Goal: Task Accomplishment & Management: Complete application form

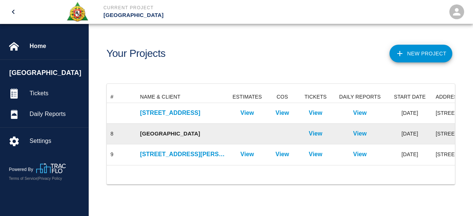
click at [200, 130] on p "[GEOGRAPHIC_DATA]" at bounding box center [182, 134] width 85 height 8
click at [309, 131] on p "View" at bounding box center [316, 133] width 14 height 9
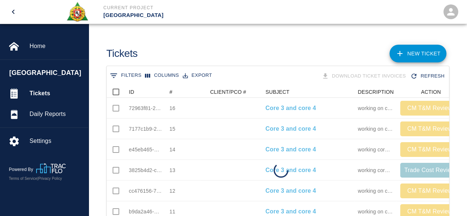
scroll to position [157, 337]
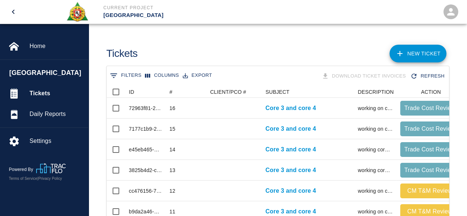
click at [422, 52] on link "NEW TICKET" at bounding box center [418, 54] width 57 height 18
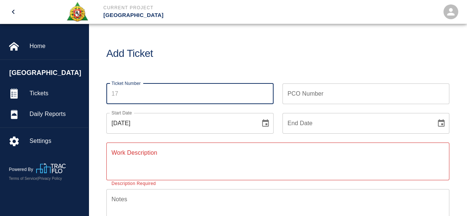
click at [116, 90] on input "Ticket Number" at bounding box center [189, 93] width 167 height 21
click at [119, 92] on input "Ticket Number" at bounding box center [189, 93] width 167 height 21
type input "17"
click at [441, 123] on icon "Choose date" at bounding box center [441, 122] width 7 height 7
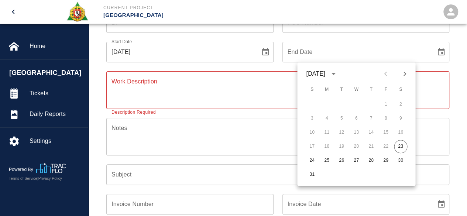
scroll to position [74, 0]
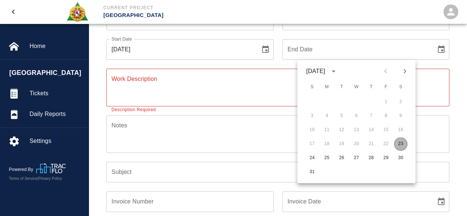
click at [404, 143] on button "23" at bounding box center [400, 143] width 13 height 13
type input "[DATE]"
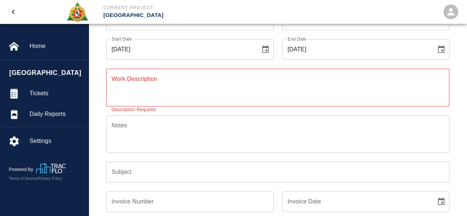
click at [127, 85] on textarea "Work Description" at bounding box center [278, 87] width 333 height 25
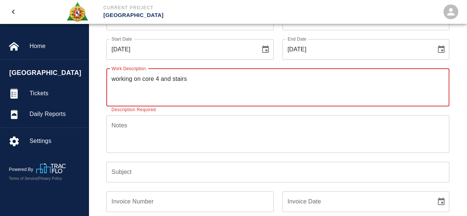
type textarea "working on core 4 and stairs"
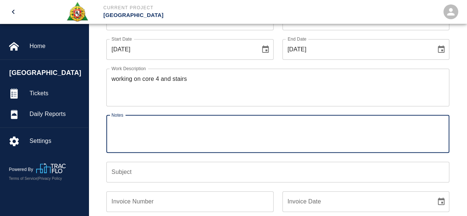
click at [120, 126] on textarea "Notes" at bounding box center [278, 133] width 333 height 25
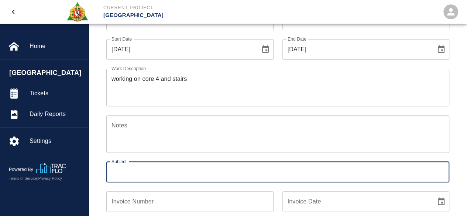
click at [111, 170] on input "Subject" at bounding box center [277, 172] width 343 height 21
click at [141, 172] on input "Core 3 and core 4" at bounding box center [277, 172] width 343 height 21
click at [151, 175] on input "Core core 4" at bounding box center [277, 172] width 343 height 21
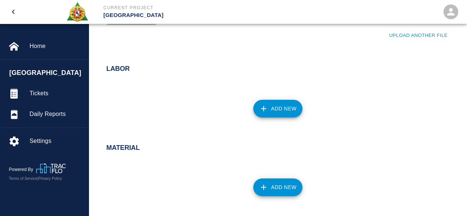
scroll to position [296, 0]
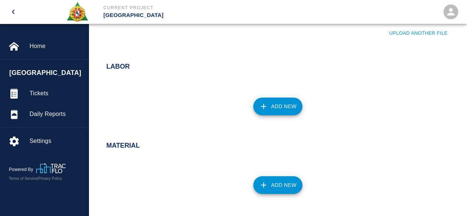
type input "Core core 4 and stairs"
click at [278, 106] on button "Add New" at bounding box center [277, 107] width 49 height 18
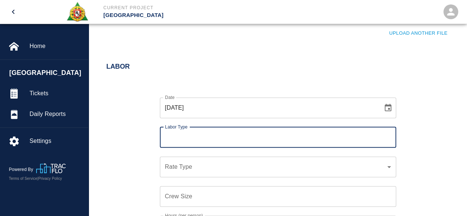
click at [197, 140] on input "Labor Type" at bounding box center [278, 137] width 230 height 14
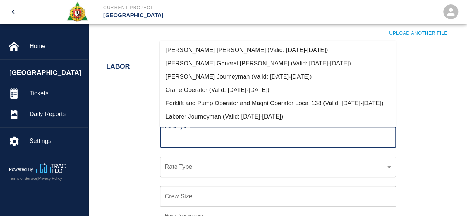
click at [224, 105] on li "Forklift and Pump Operator and Magni Operator Local 138 (Valid: [DATE]-[DATE])" at bounding box center [278, 103] width 236 height 13
type input "Forklift and Pump Operator and Magni Operator Local 138"
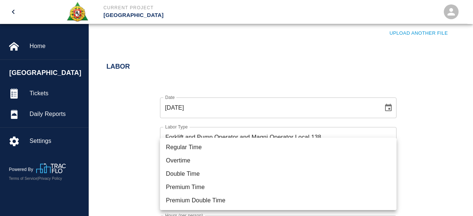
click at [185, 202] on li "Premium Double Time" at bounding box center [278, 200] width 236 height 13
type input "rate_pdt"
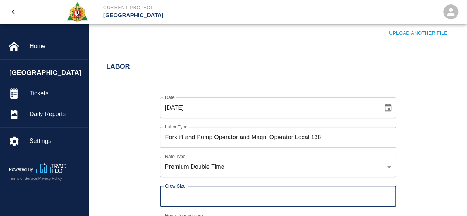
click at [174, 199] on input "Crew Size" at bounding box center [278, 196] width 236 height 21
type input "8"
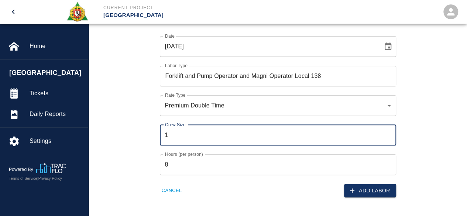
scroll to position [369, 0]
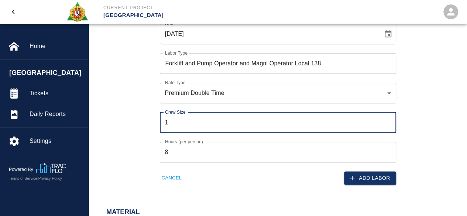
type input "1"
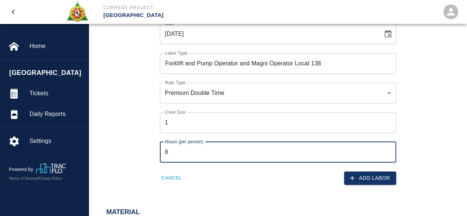
click at [169, 152] on input "8" at bounding box center [278, 152] width 236 height 21
type input "8.5"
click at [364, 174] on button "Add Labor" at bounding box center [370, 178] width 52 height 14
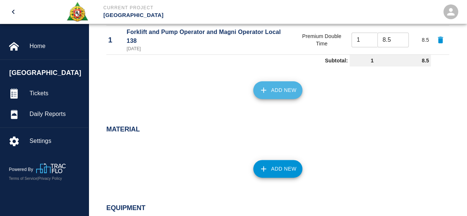
click at [284, 94] on button "Add New" at bounding box center [277, 90] width 49 height 18
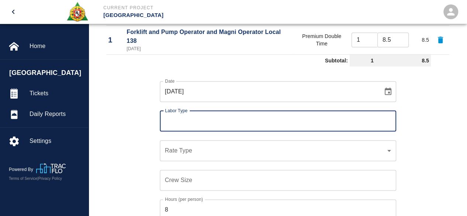
click at [202, 124] on input "Labor Type" at bounding box center [278, 121] width 230 height 14
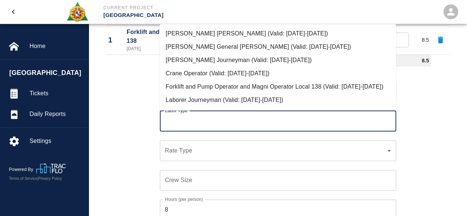
scroll to position [37, 0]
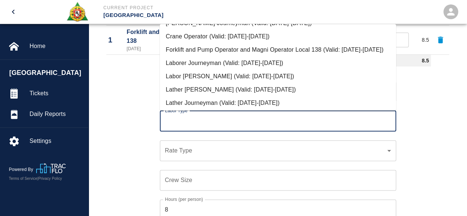
click at [210, 83] on li "Labor [PERSON_NAME] (Valid: [DATE]-[DATE])" at bounding box center [278, 76] width 236 height 13
type input "Labor [PERSON_NAME]"
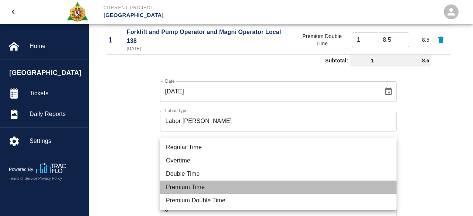
click at [177, 185] on li "Premium Time" at bounding box center [278, 187] width 236 height 13
type input "rate_pot"
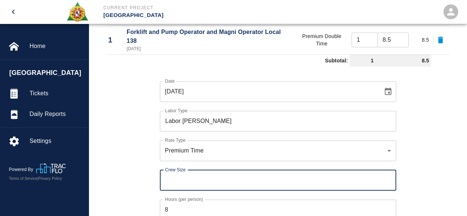
click at [172, 183] on input "Crew Size" at bounding box center [278, 180] width 236 height 21
type input "1"
click at [154, 166] on div "Crew Size 1 Crew Size" at bounding box center [273, 176] width 245 height 30
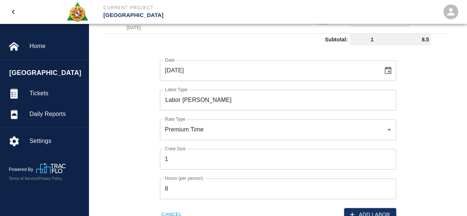
scroll to position [406, 0]
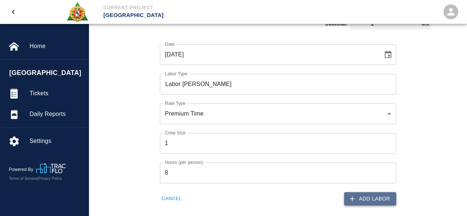
click at [368, 194] on button "Add Labor" at bounding box center [370, 199] width 52 height 14
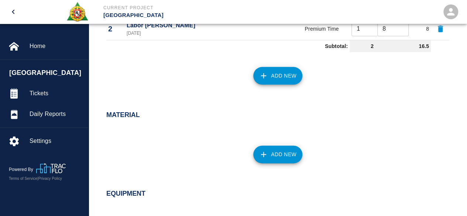
click at [280, 74] on button "Add New" at bounding box center [277, 76] width 49 height 18
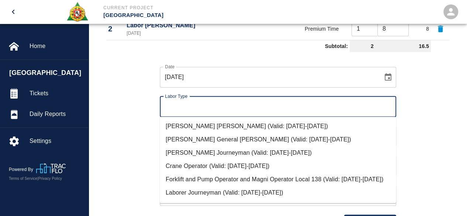
click at [204, 105] on input "Labor Type" at bounding box center [278, 107] width 230 height 14
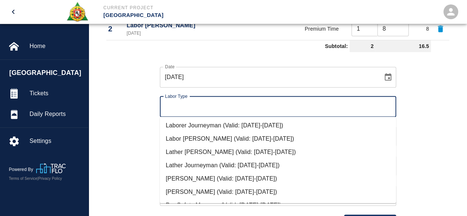
scroll to position [74, 0]
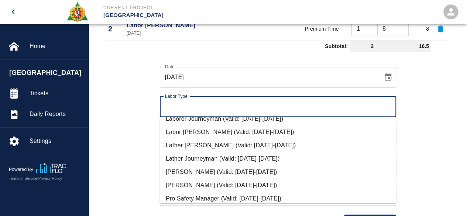
click at [210, 126] on li "Laborer Journeyman (Valid: [DATE]-[DATE])" at bounding box center [278, 118] width 236 height 13
type input "Laborer Journeyman"
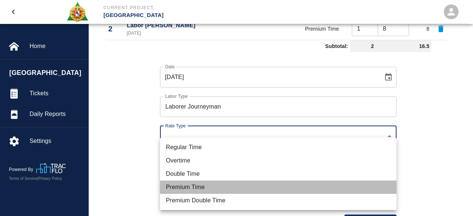
click at [190, 189] on li "Premium Time" at bounding box center [278, 187] width 236 height 13
type input "rate_pot"
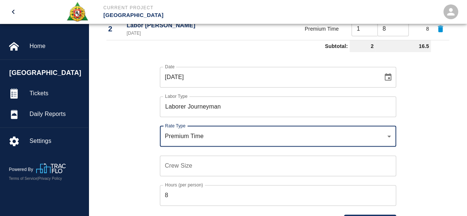
click at [174, 166] on input "Crew Size" at bounding box center [278, 166] width 236 height 21
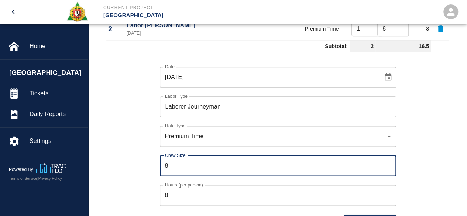
type input "8"
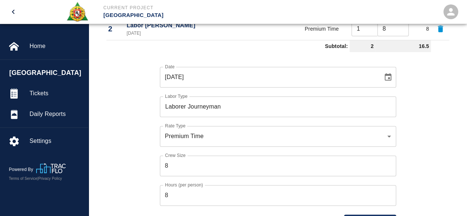
click at [120, 147] on div "Date [DATE] Date Labor Type Laborer Journeyman Labor Type Rate Type Premium Tim…" at bounding box center [274, 141] width 352 height 173
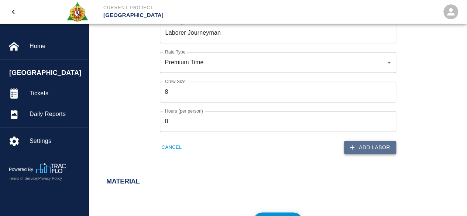
click at [369, 148] on button "Add Labor" at bounding box center [370, 148] width 52 height 14
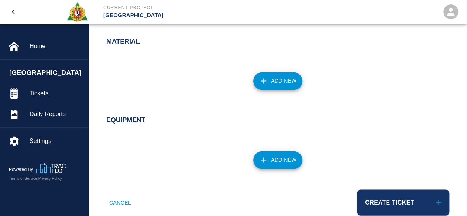
scroll to position [428, 0]
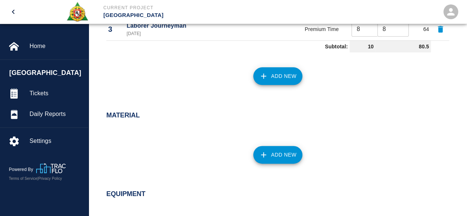
click at [280, 76] on button "Add New" at bounding box center [277, 76] width 49 height 18
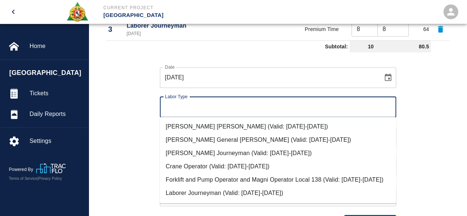
click at [171, 109] on input "Labor Type" at bounding box center [278, 107] width 230 height 14
click at [196, 152] on li "[PERSON_NAME] Journeyman (Valid: [DATE]-[DATE])" at bounding box center [278, 153] width 236 height 13
type input "[PERSON_NAME] Journeyman"
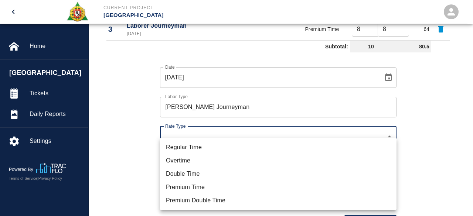
click at [171, 187] on li "Premium Time" at bounding box center [278, 187] width 236 height 13
type input "rate_pot"
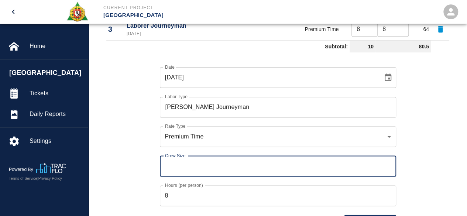
click at [167, 167] on input "Crew Size" at bounding box center [278, 166] width 236 height 21
type input "6"
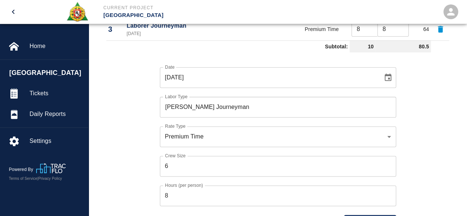
click at [138, 131] on div "Date [DATE] Date Labor Type [PERSON_NAME] Journeyman Labor Type Rate Type Premi…" at bounding box center [274, 141] width 352 height 173
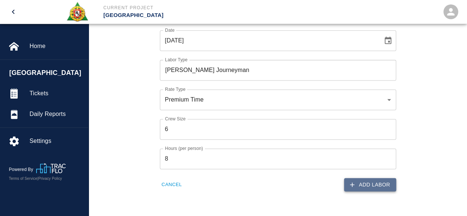
click at [388, 187] on button "Add Labor" at bounding box center [370, 185] width 52 height 14
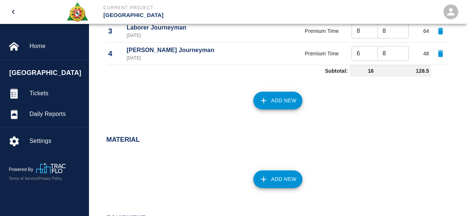
scroll to position [392, 0]
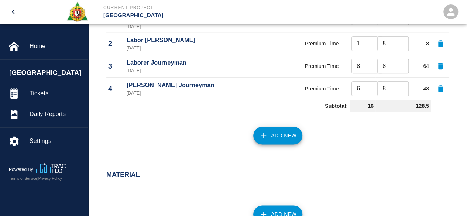
click at [281, 133] on button "Add New" at bounding box center [277, 136] width 49 height 18
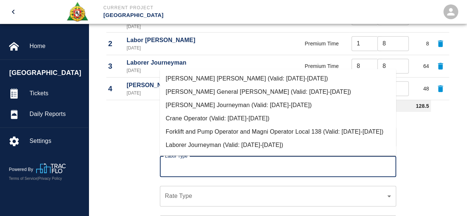
click at [192, 167] on input "Labor Type" at bounding box center [278, 167] width 230 height 14
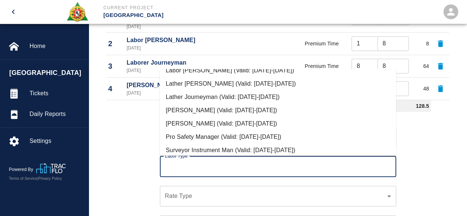
scroll to position [101, 0]
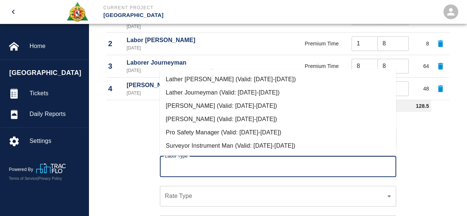
click at [202, 131] on li "Pro Safety Manager (Valid: [DATE]-[DATE])" at bounding box center [278, 132] width 236 height 13
type input "Pro Safety Manager"
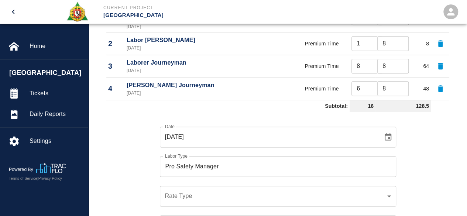
click at [169, 189] on div "​ Rate Type" at bounding box center [278, 196] width 236 height 21
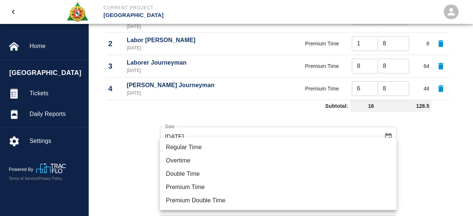
click at [178, 186] on li "Premium Time" at bounding box center [278, 187] width 236 height 13
type input "rate_pot"
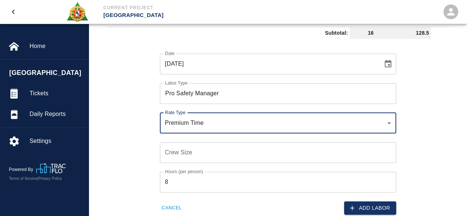
scroll to position [465, 0]
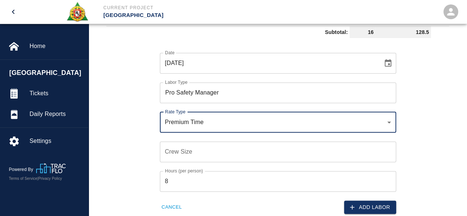
click at [170, 149] on input "Crew Size" at bounding box center [278, 151] width 236 height 21
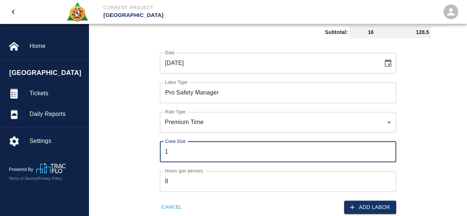
type input "1"
click at [146, 156] on div "Date [DATE] Date Labor Type Pro Safety Manager Labor Type Rate Type Premium Tim…" at bounding box center [274, 127] width 352 height 173
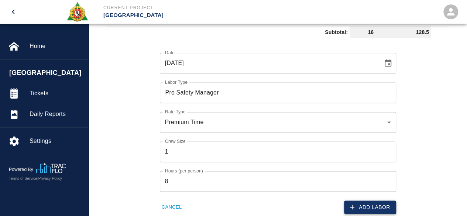
click at [378, 208] on button "Add Labor" at bounding box center [370, 208] width 52 height 14
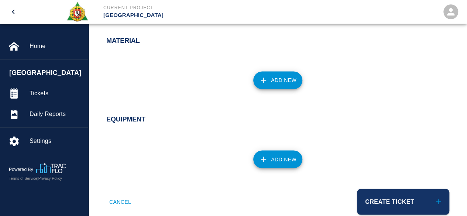
scroll to position [563, 0]
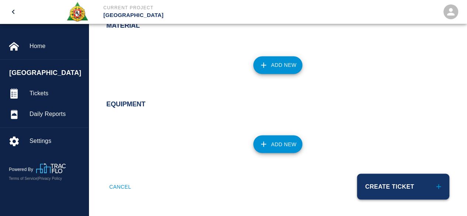
click at [383, 181] on button "Create Ticket" at bounding box center [403, 187] width 92 height 26
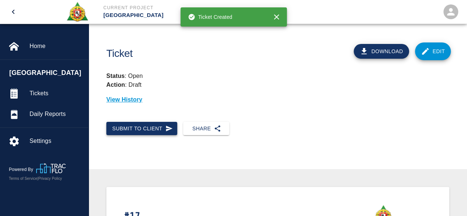
click at [149, 124] on button "Submit to Client" at bounding box center [141, 129] width 71 height 14
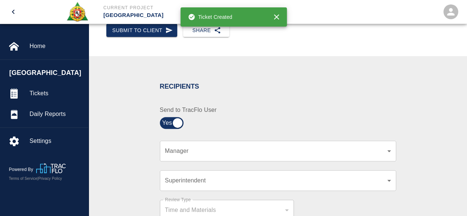
scroll to position [111, 0]
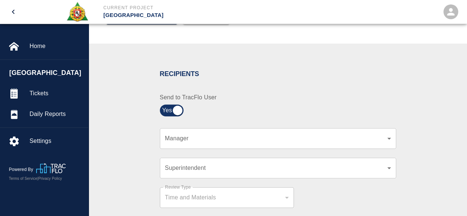
click at [393, 171] on div "​ Superintendent" at bounding box center [278, 168] width 236 height 21
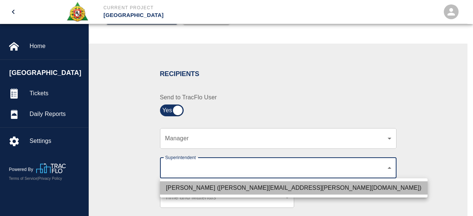
click at [302, 192] on li "[PERSON_NAME] ([PERSON_NAME][EMAIL_ADDRESS][PERSON_NAME][DOMAIN_NAME])" at bounding box center [293, 187] width 267 height 13
type input "607e8b2f-6e2b-4864-a614-ca92a3a6e287"
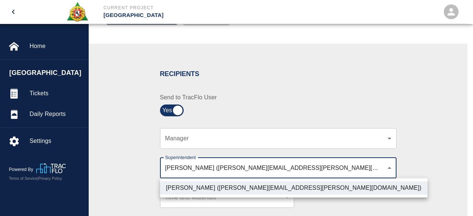
click at [426, 159] on div at bounding box center [236, 108] width 473 height 216
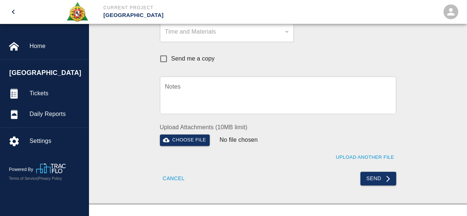
scroll to position [296, 0]
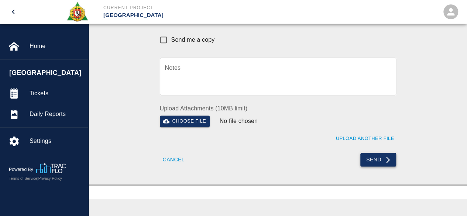
click at [376, 160] on button "Send" at bounding box center [379, 160] width 36 height 14
